Goal: Register for event/course

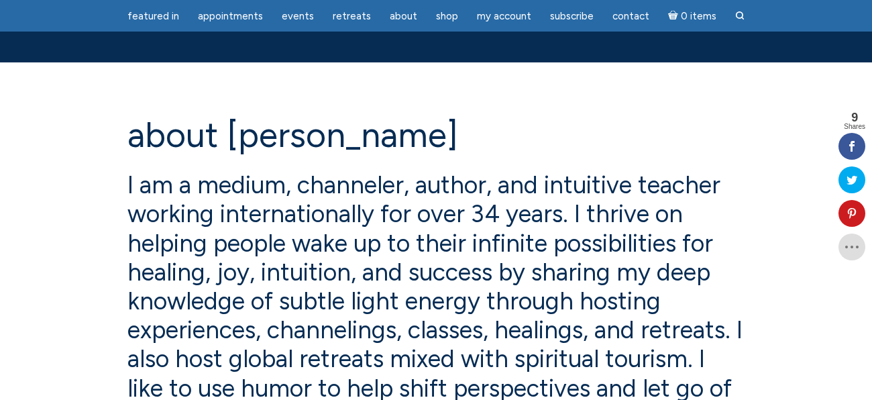
scroll to position [193, 0]
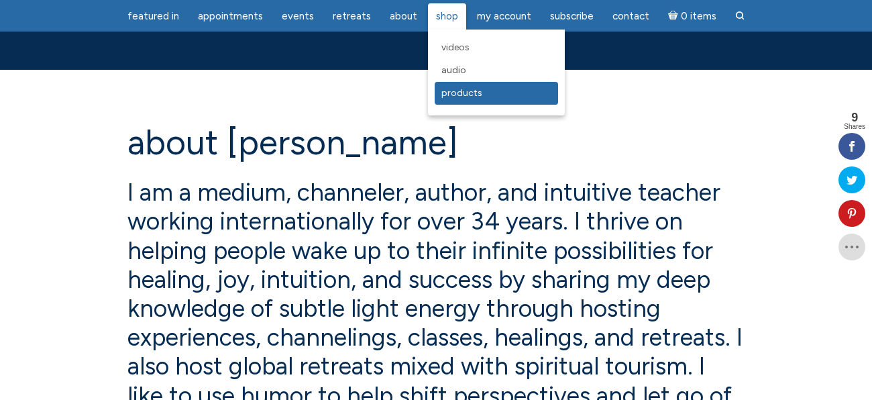
click at [461, 97] on span "Products" at bounding box center [461, 92] width 41 height 11
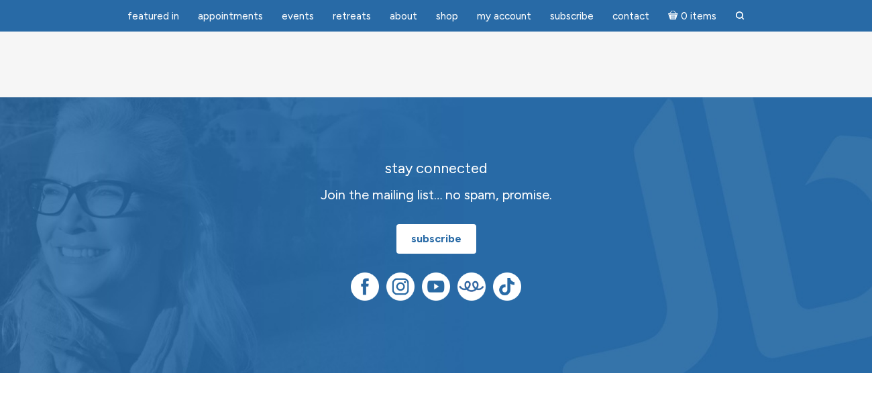
scroll to position [240, 0]
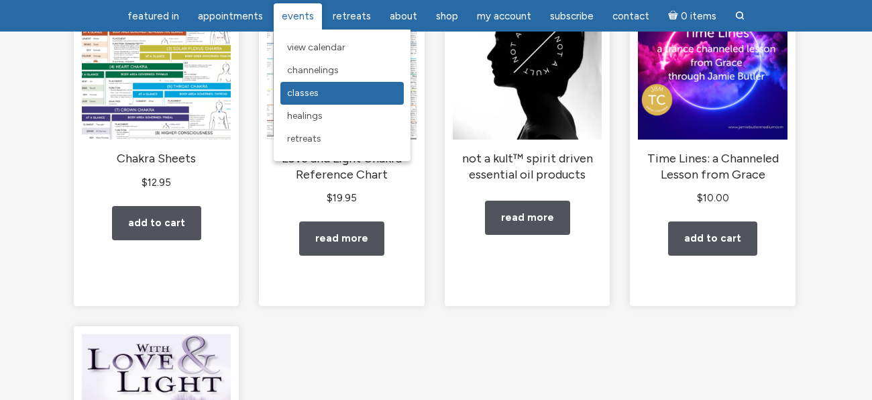
click at [305, 93] on span "Classes" at bounding box center [303, 92] width 32 height 11
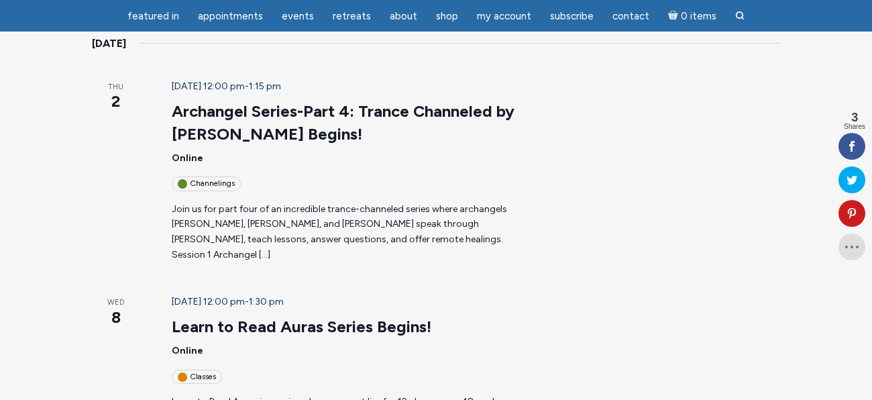
scroll to position [231, 0]
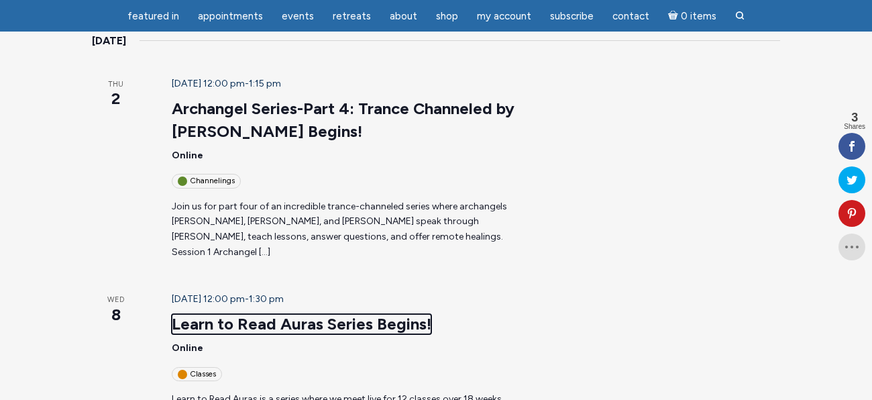
click at [313, 314] on link "Learn to Read Auras Series Begins!" at bounding box center [302, 324] width 260 height 20
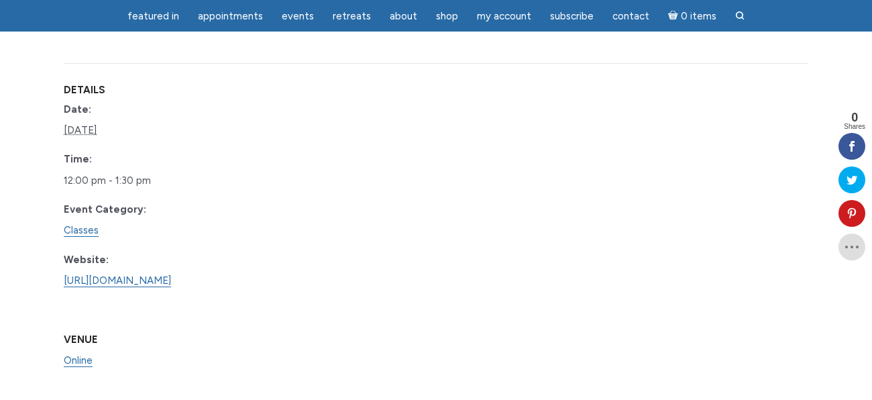
scroll to position [1070, 0]
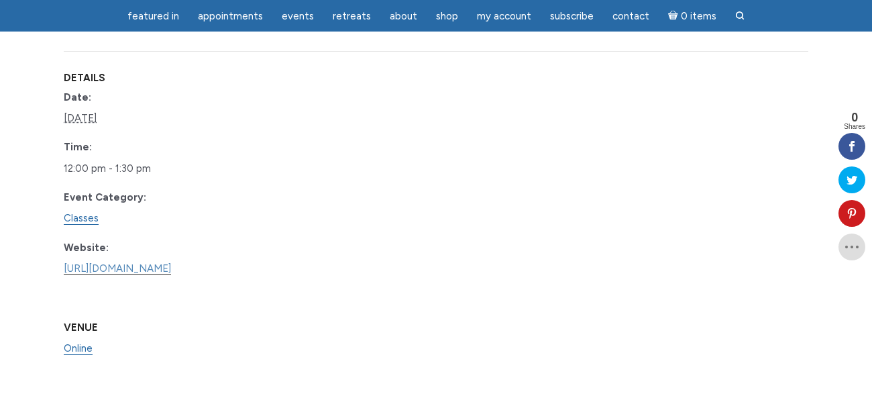
click at [171, 275] on link "https://www.learnitlive.com/Class/Learn-to-Read-Auras/26778" at bounding box center [117, 268] width 107 height 13
